Goal: Task Accomplishment & Management: Manage account settings

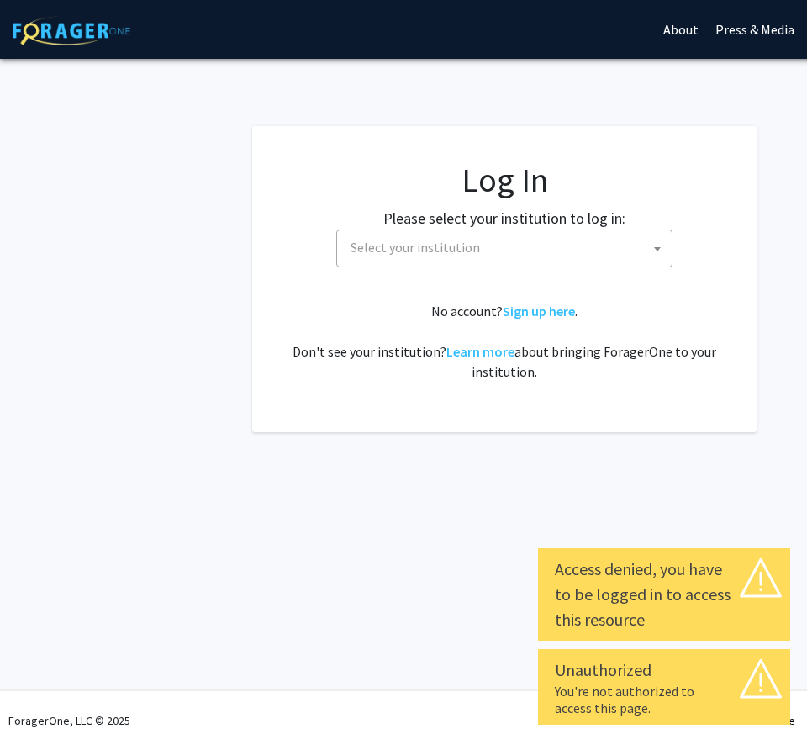
click at [588, 267] on fg-card-body "Log In Please select your institution to log in: Baylor University Brandeis Uni…" at bounding box center [504, 279] width 437 height 239
click at [594, 246] on span "Select your institution" at bounding box center [508, 247] width 328 height 34
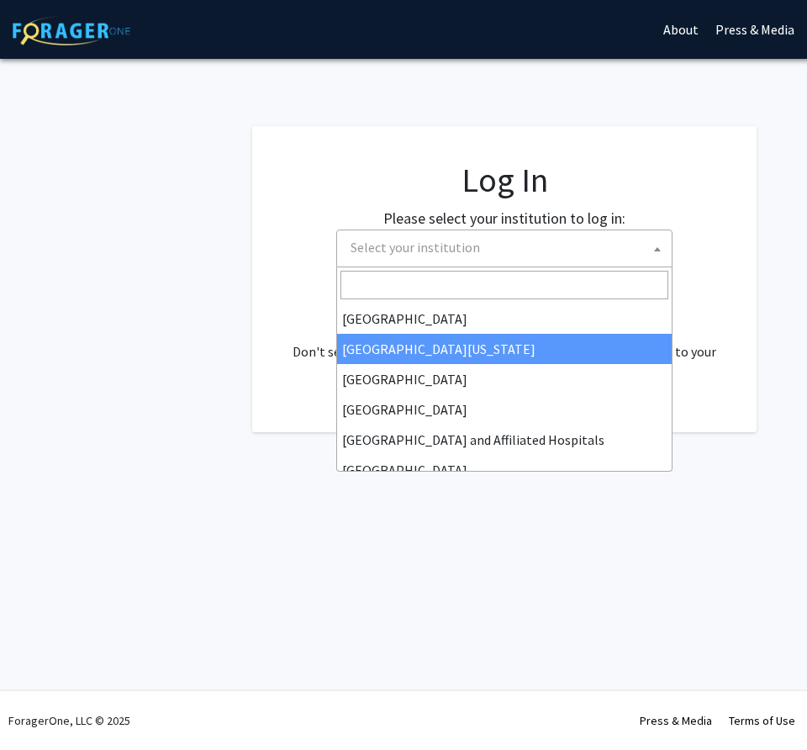
scroll to position [142, 0]
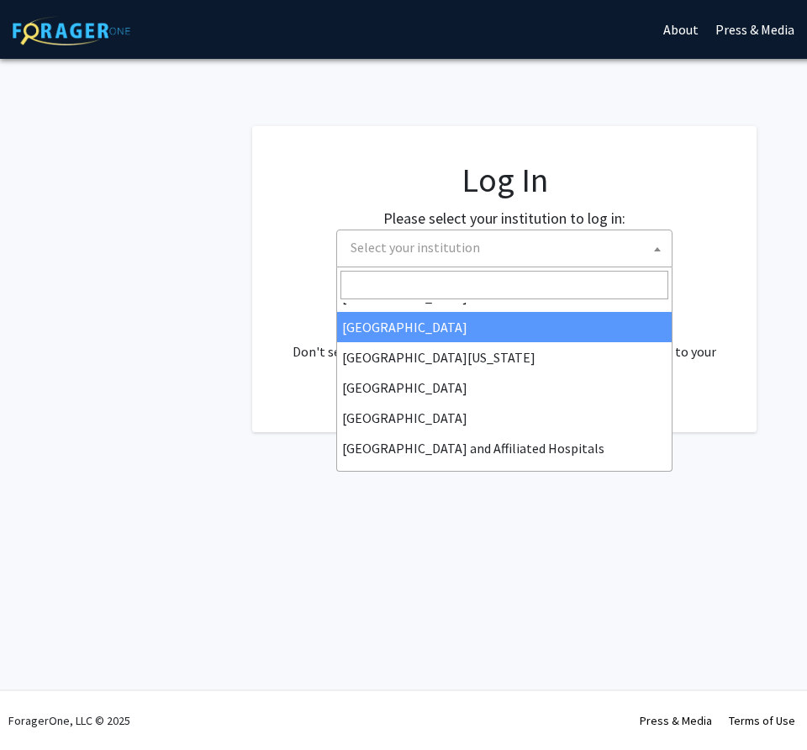
select select "17"
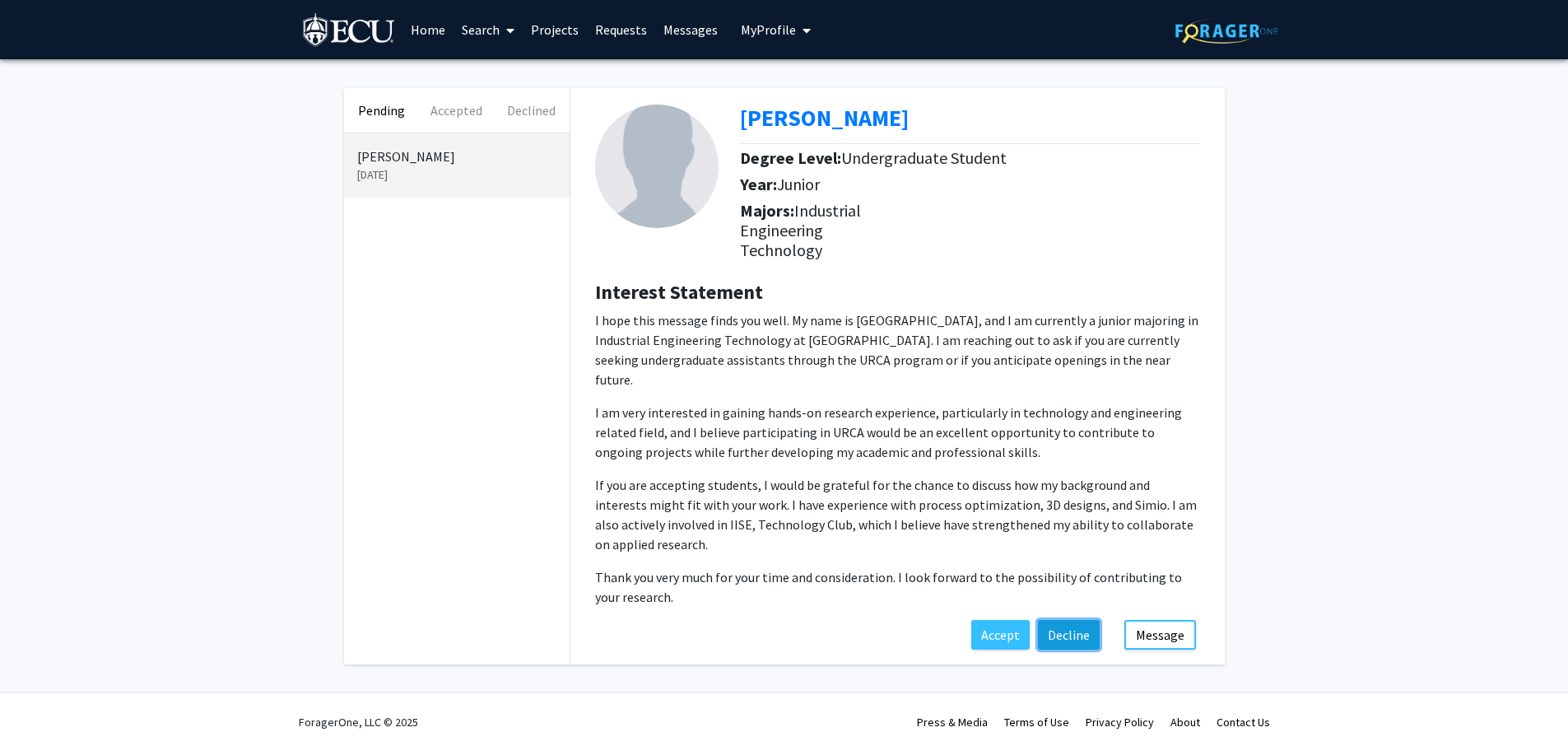
click at [789, 620] on button "Decline" at bounding box center [1068, 634] width 62 height 29
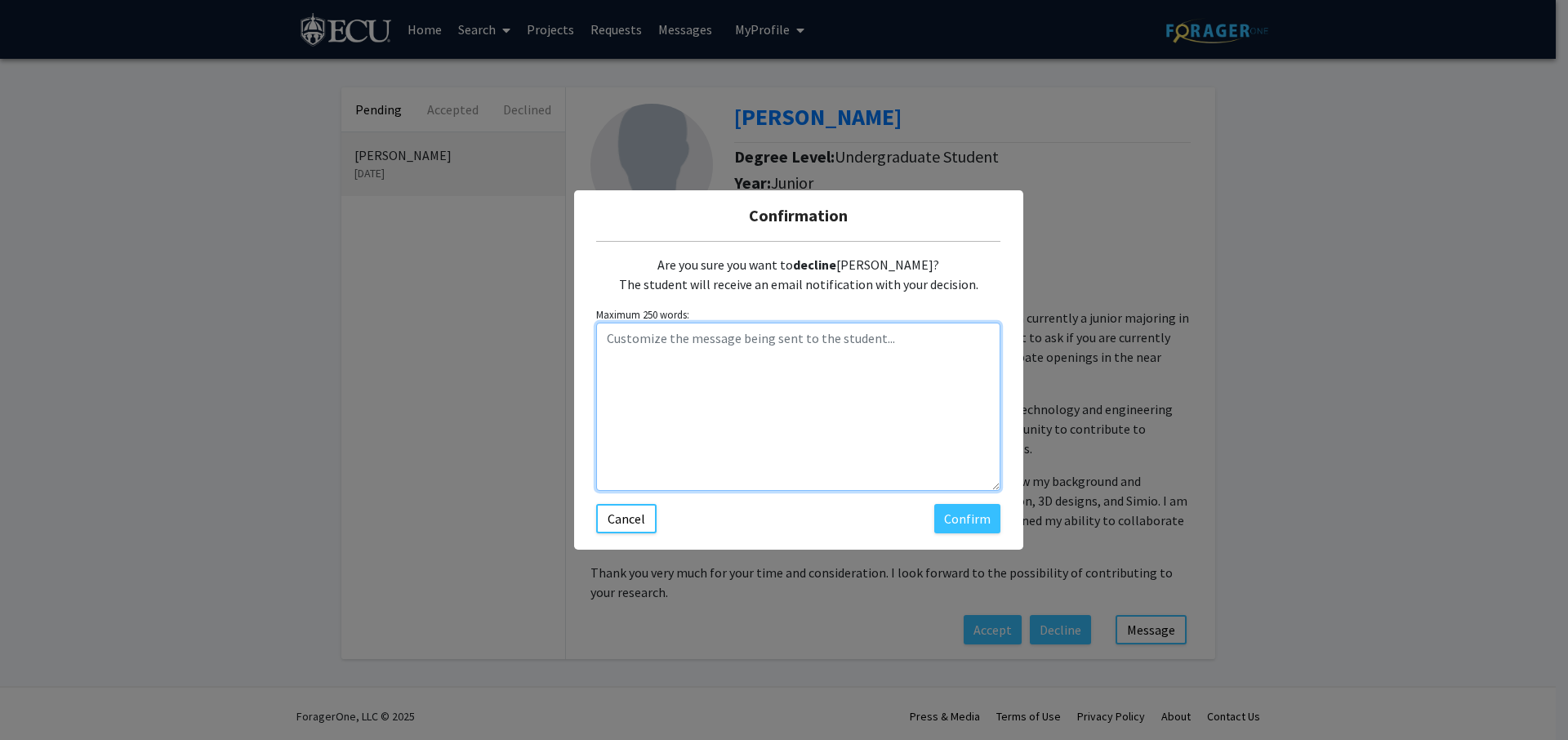
click at [783, 425] on textarea "Customize the message being sent to the student..." at bounding box center [799, 406] width 404 height 168
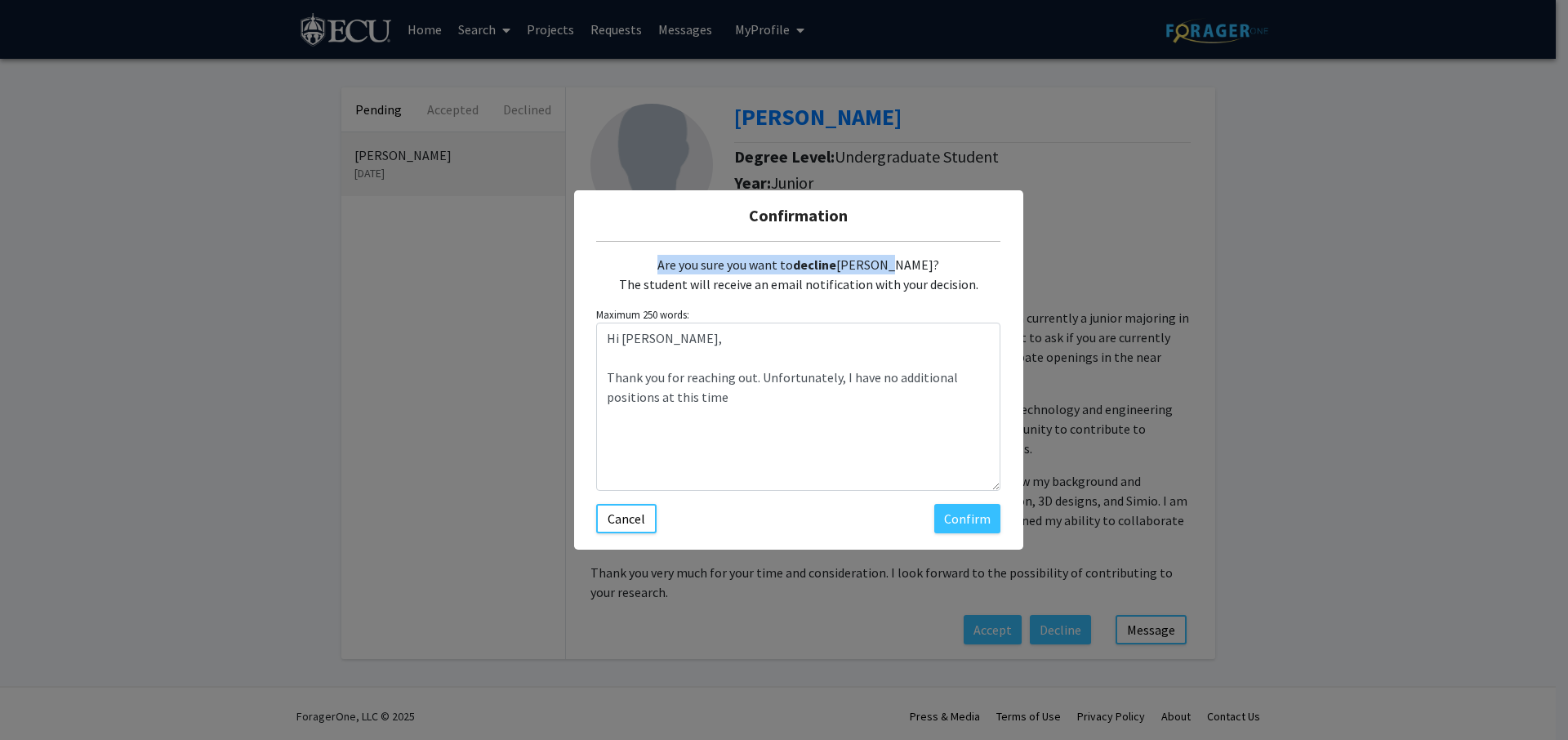
drag, startPoint x: 869, startPoint y: 211, endPoint x: 863, endPoint y: 308, distance: 97.2
click at [783, 262] on div "Confirmation Are you sure you want to decline [PERSON_NAME]? The student will r…" at bounding box center [799, 370] width 449 height 359
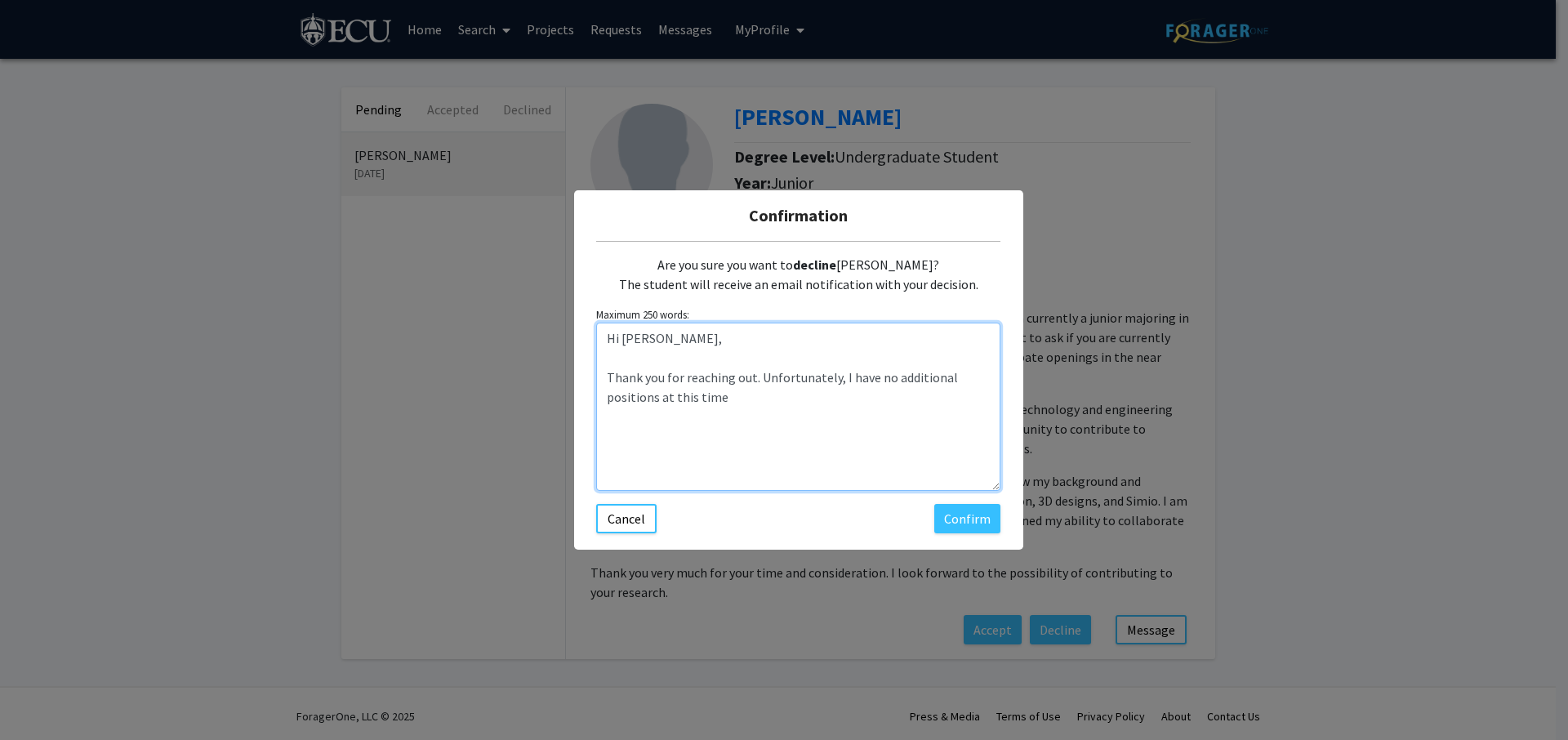
click at [783, 422] on textarea "Hi [PERSON_NAME], Thank you for reaching out. Unfortunately, I have no addition…" at bounding box center [799, 406] width 404 height 168
click at [783, 507] on div "Are you sure you want to decline [PERSON_NAME]? The student will receive an ema…" at bounding box center [799, 387] width 404 height 292
click at [783, 435] on textarea "Hi [PERSON_NAME], Thank you for reaching out. Unfortunately, I have no addition…" at bounding box center [799, 406] width 404 height 168
click at [783, 421] on textarea "Hi [PERSON_NAME], Thank you for reaching out. Unfortunately, I have no addition…" at bounding box center [799, 406] width 404 height 168
drag, startPoint x: 816, startPoint y: 419, endPoint x: 767, endPoint y: 420, distance: 49.0
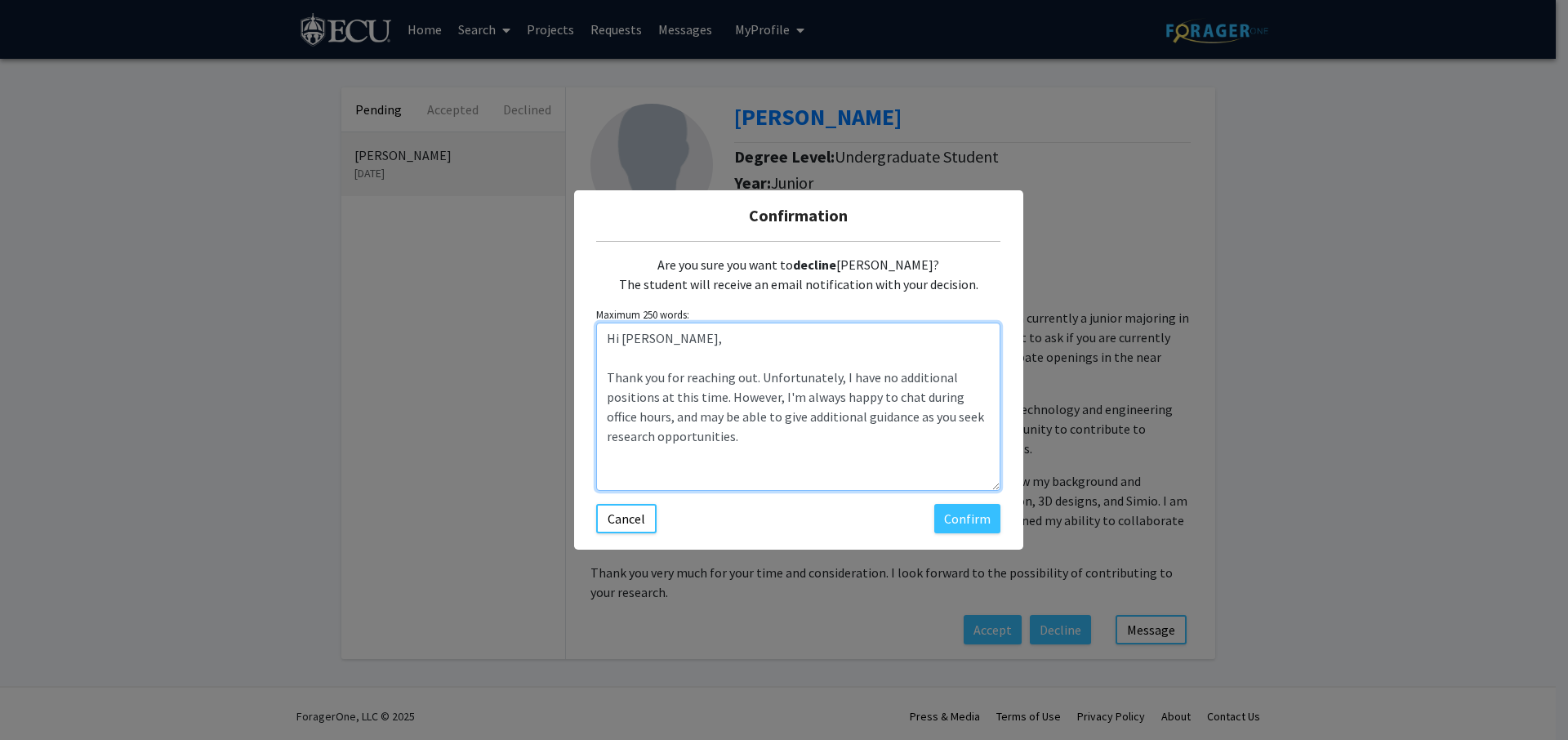
click at [767, 420] on textarea "Hi [PERSON_NAME], Thank you for reaching out. Unfortunately, I have no addition…" at bounding box center [799, 406] width 404 height 168
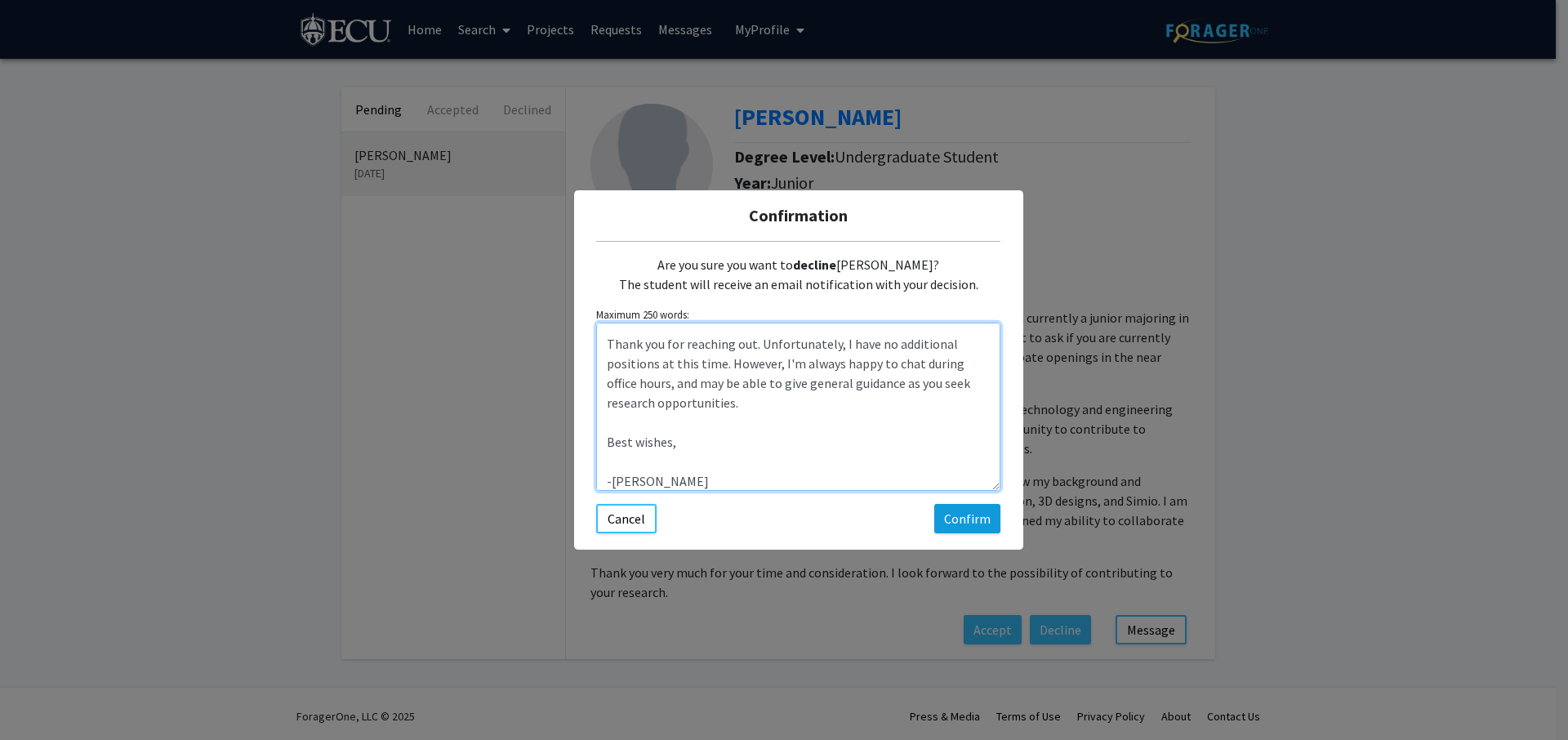
type textarea "Hi [PERSON_NAME], Thank you for reaching out. Unfortunately, I have no addition…"
click at [783, 521] on button "Confirm" at bounding box center [968, 519] width 66 height 29
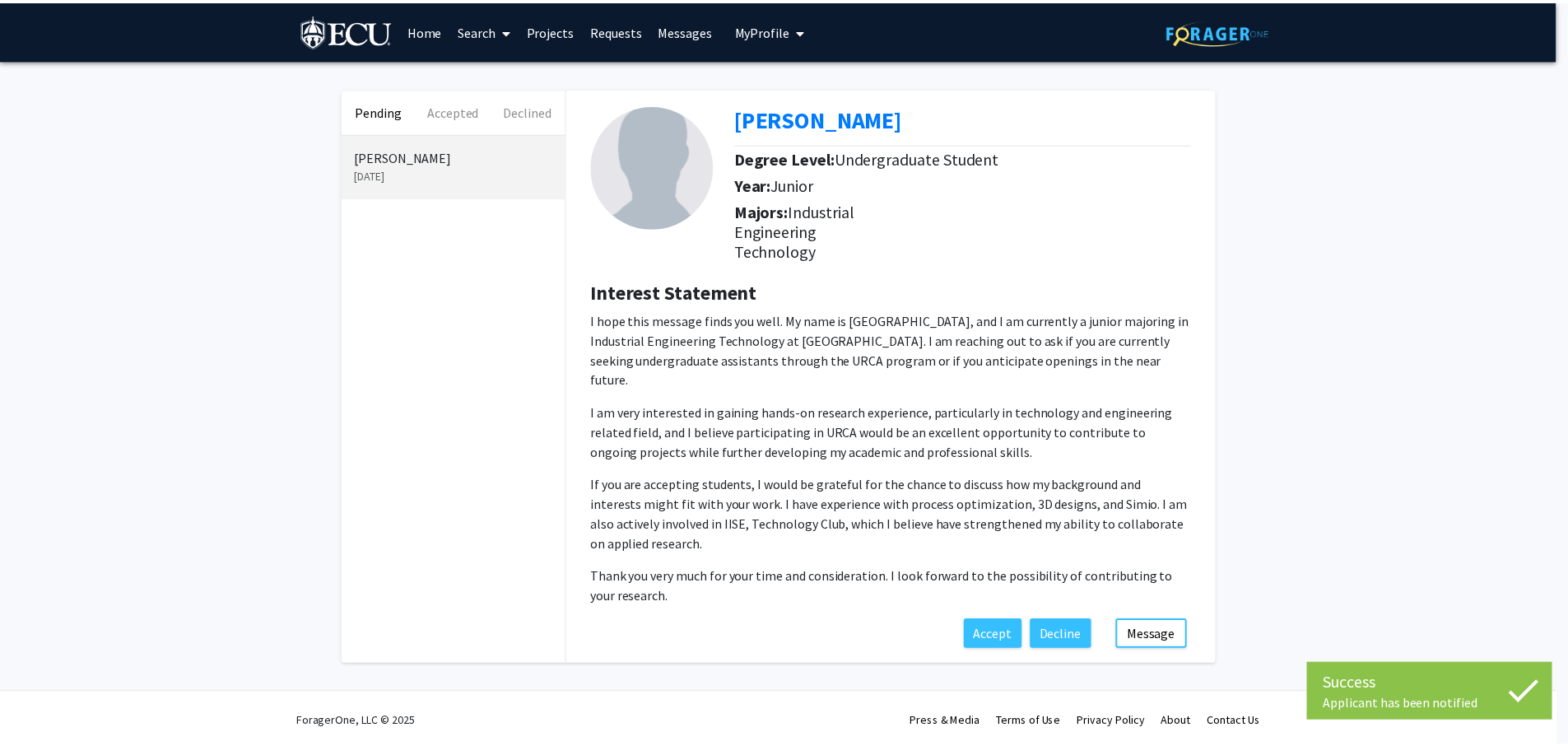
scroll to position [0, 0]
